Goal: Information Seeking & Learning: Check status

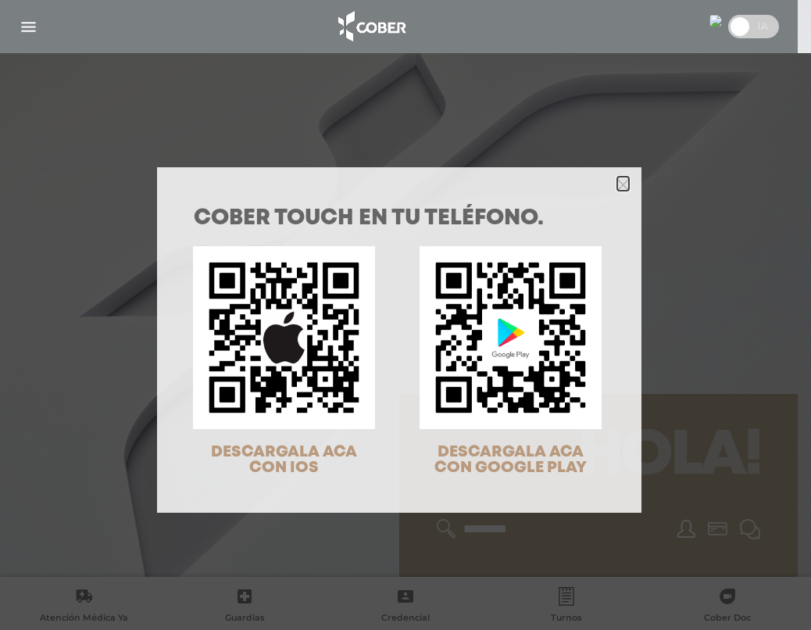
click at [617, 186] on icon "Close" at bounding box center [623, 185] width 12 height 12
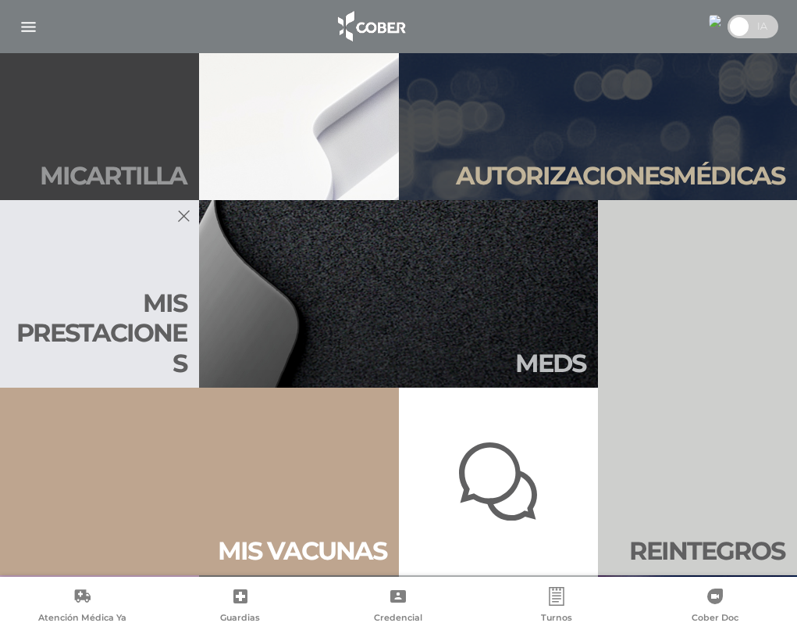
scroll to position [625, 0]
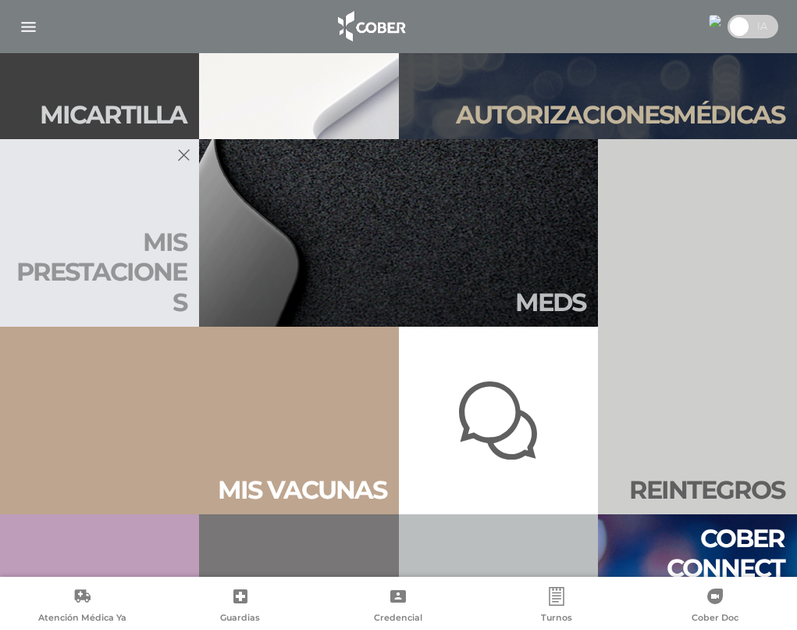
click at [140, 259] on h2 "Mis presta ciones" at bounding box center [99, 272] width 174 height 90
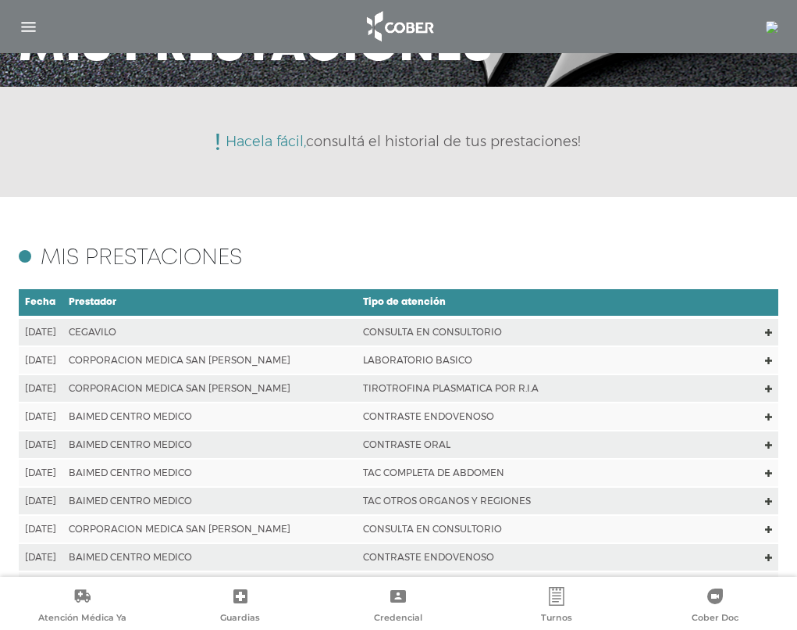
scroll to position [156, 0]
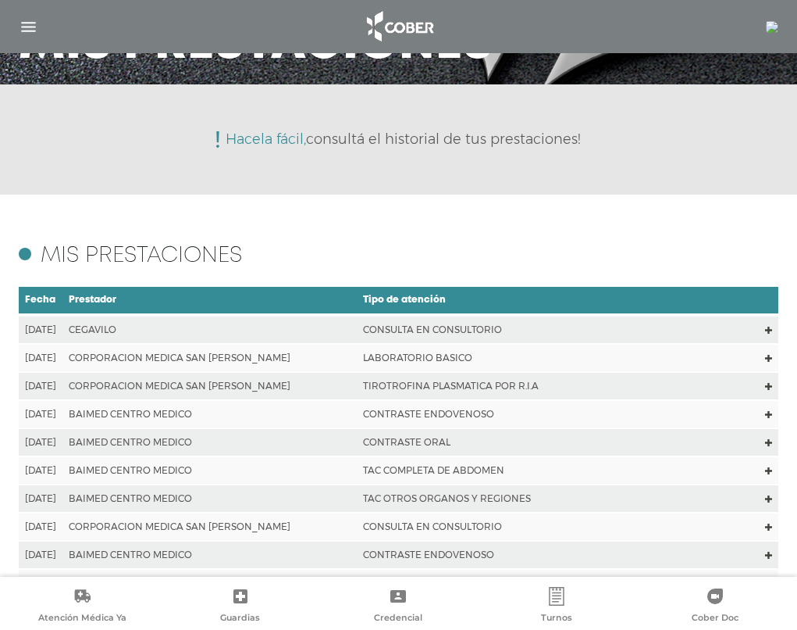
click at [387, 384] on td "TIROTROFINA PLASMATICA POR R.I.A" at bounding box center [558, 386] width 403 height 28
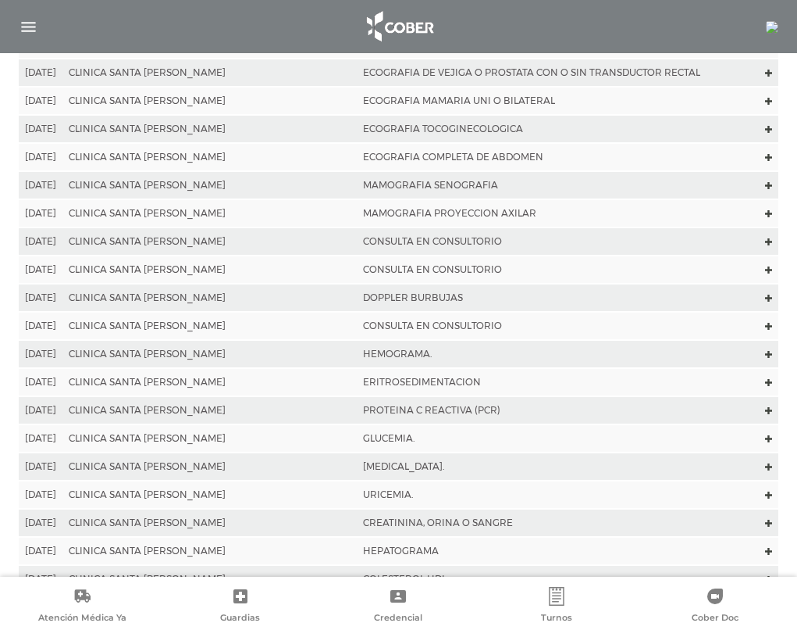
scroll to position [4555, 0]
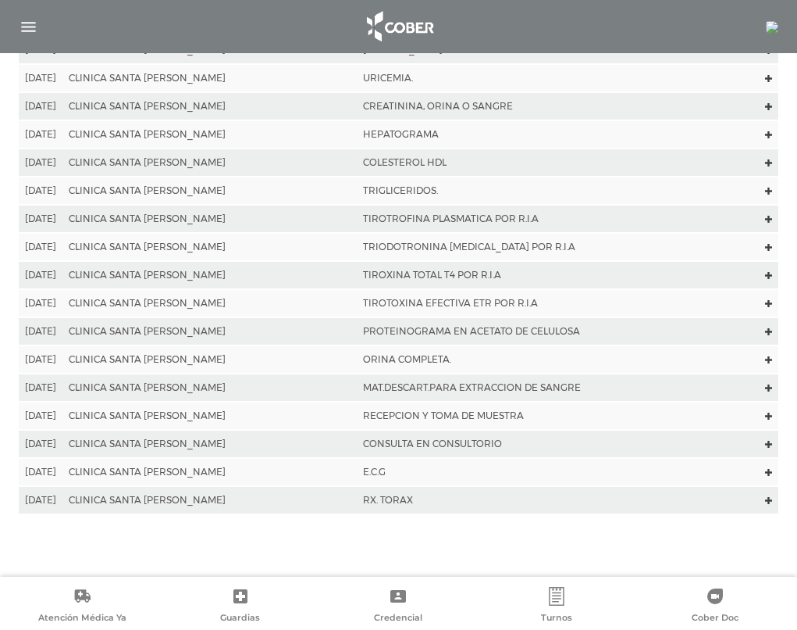
drag, startPoint x: 304, startPoint y: 507, endPoint x: 337, endPoint y: 520, distance: 36.1
copy p "TIROTROFINA PLASMATICA POR R.I.A"
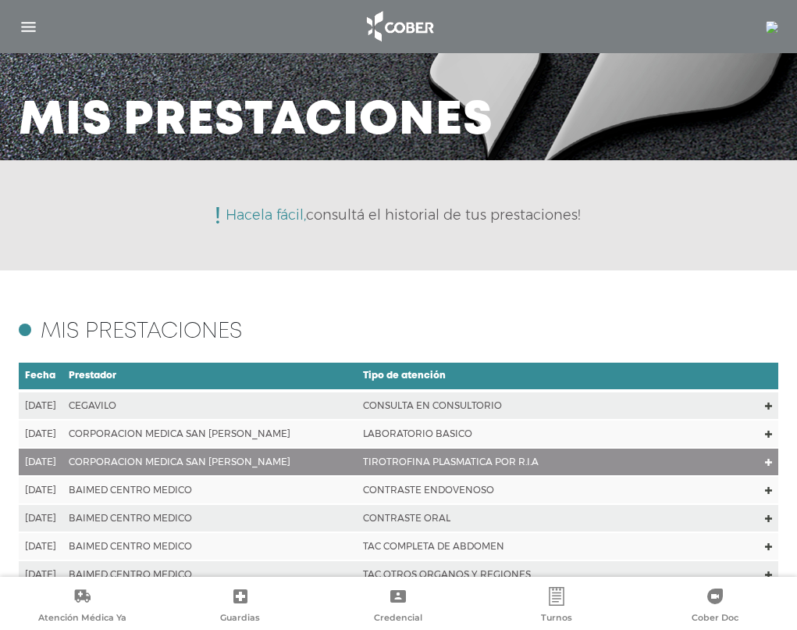
scroll to position [90, 0]
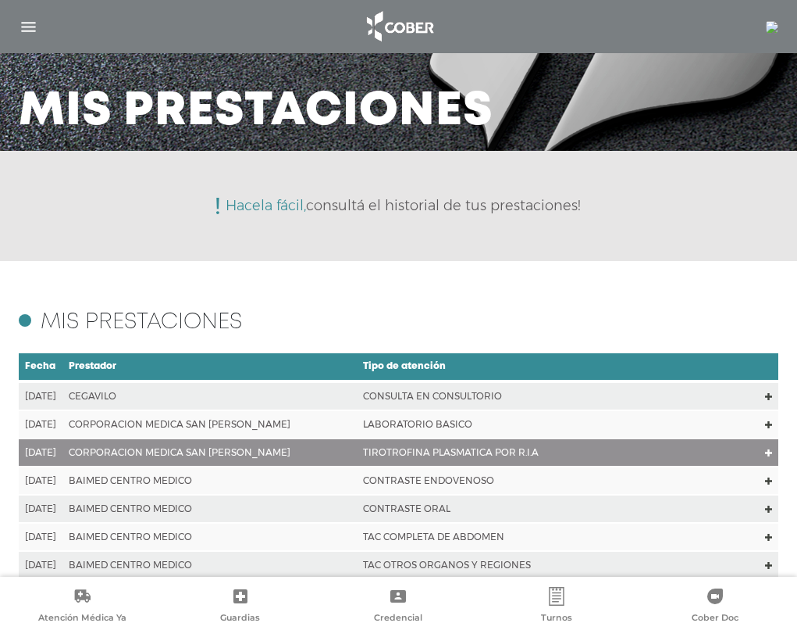
click at [366, 423] on td "LABORATORIO BASICO" at bounding box center [558, 424] width 403 height 28
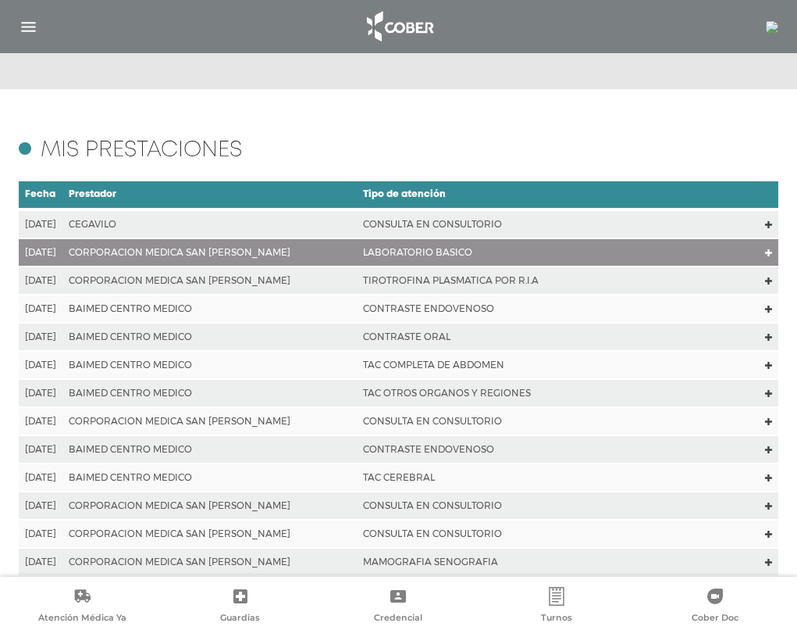
scroll to position [242, 0]
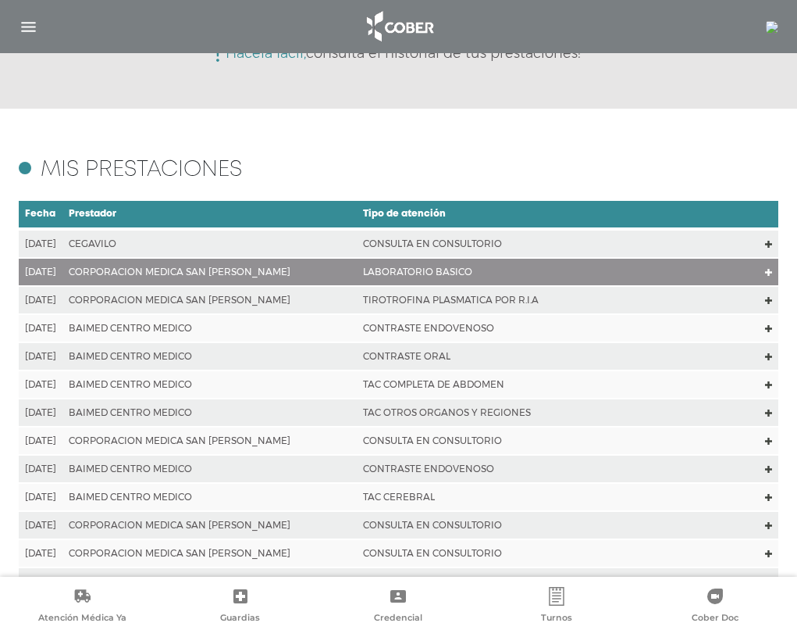
click at [369, 243] on td "CONSULTA EN CONSULTORIO" at bounding box center [558, 243] width 403 height 29
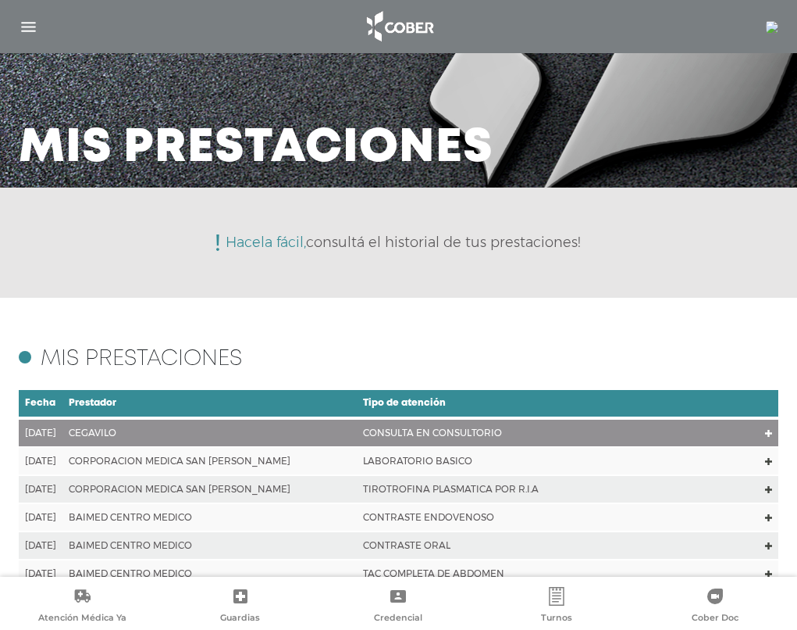
scroll to position [0, 0]
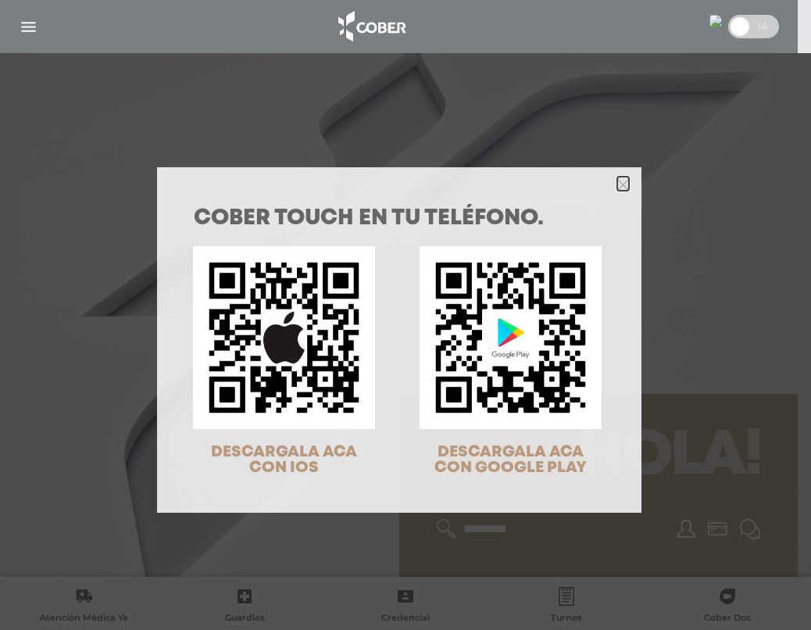
click at [617, 187] on polygon "Close" at bounding box center [623, 185] width 12 height 12
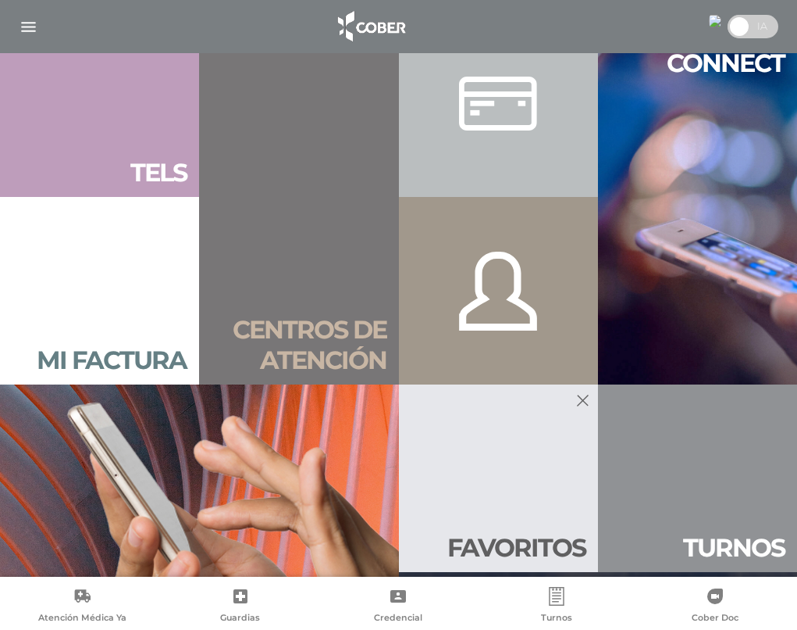
scroll to position [1250, 0]
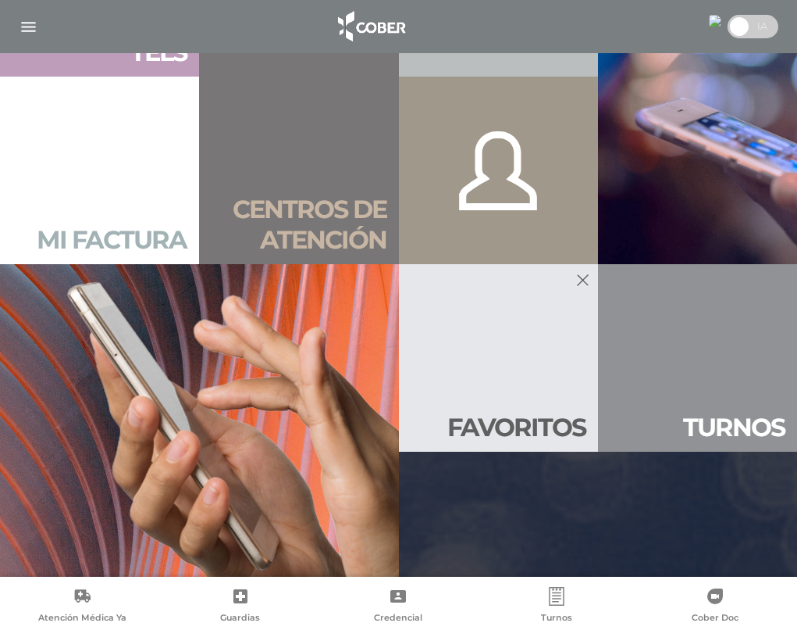
click at [65, 215] on link "Mi factura" at bounding box center [99, 170] width 199 height 187
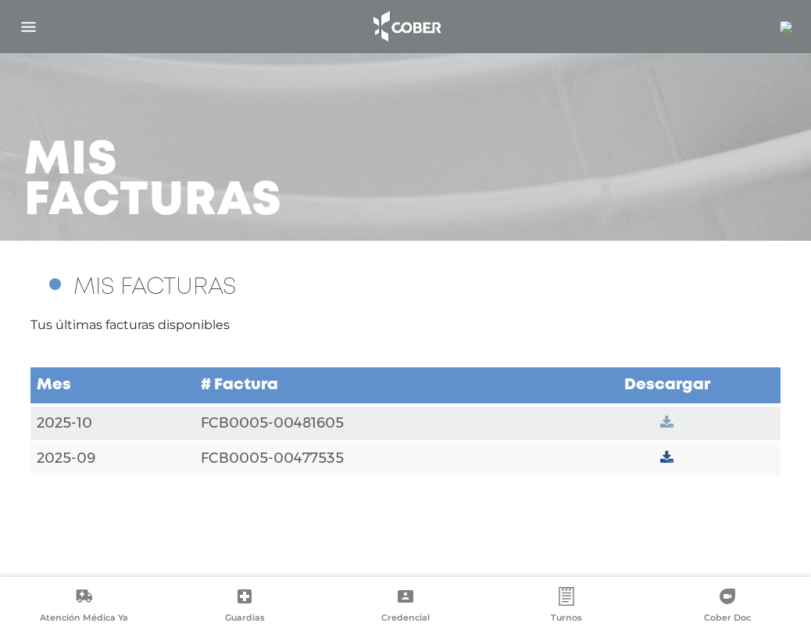
click at [666, 424] on icon at bounding box center [666, 423] width 13 height 14
